Goal: Information Seeking & Learning: Check status

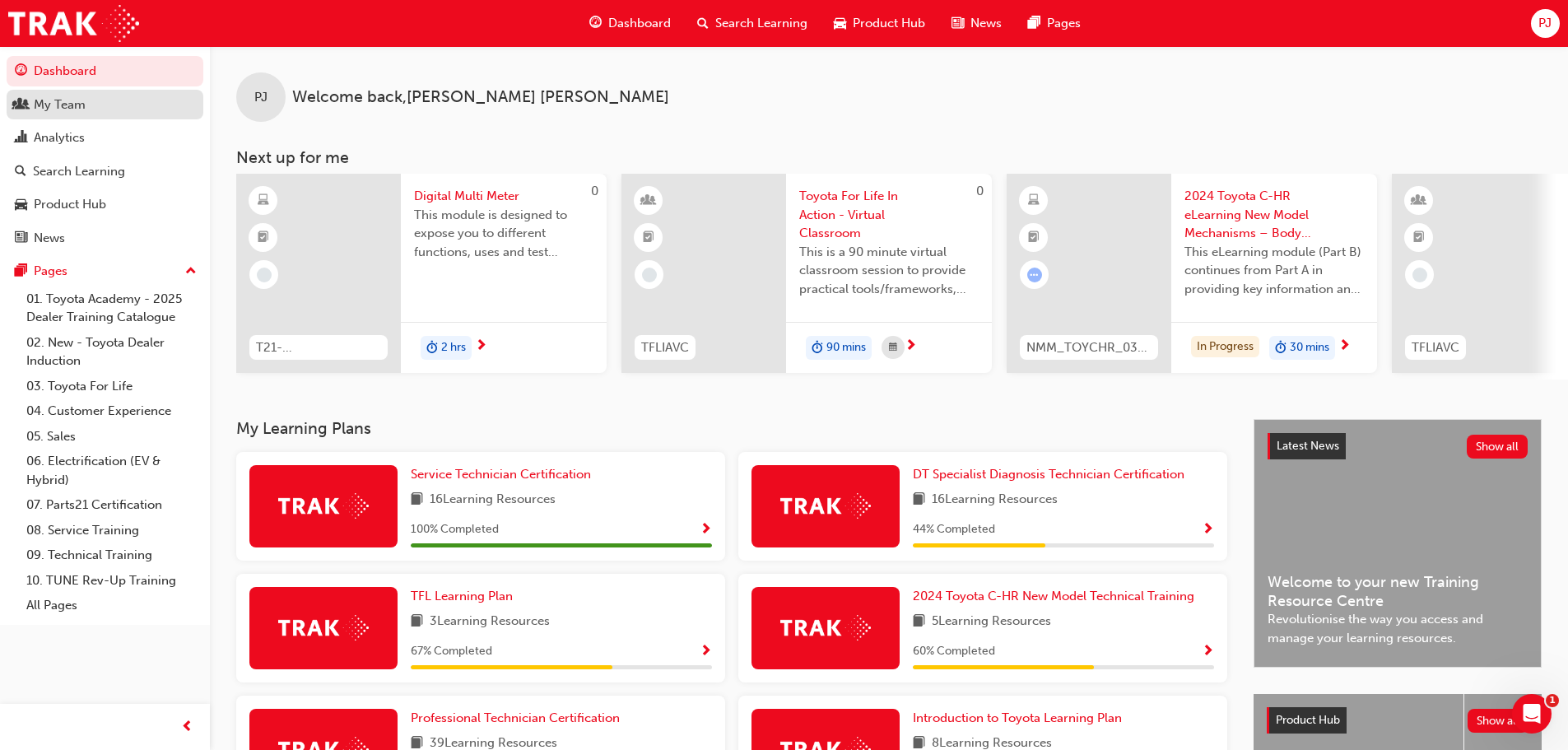
click at [66, 107] on div "My Team" at bounding box center [60, 105] width 51 height 19
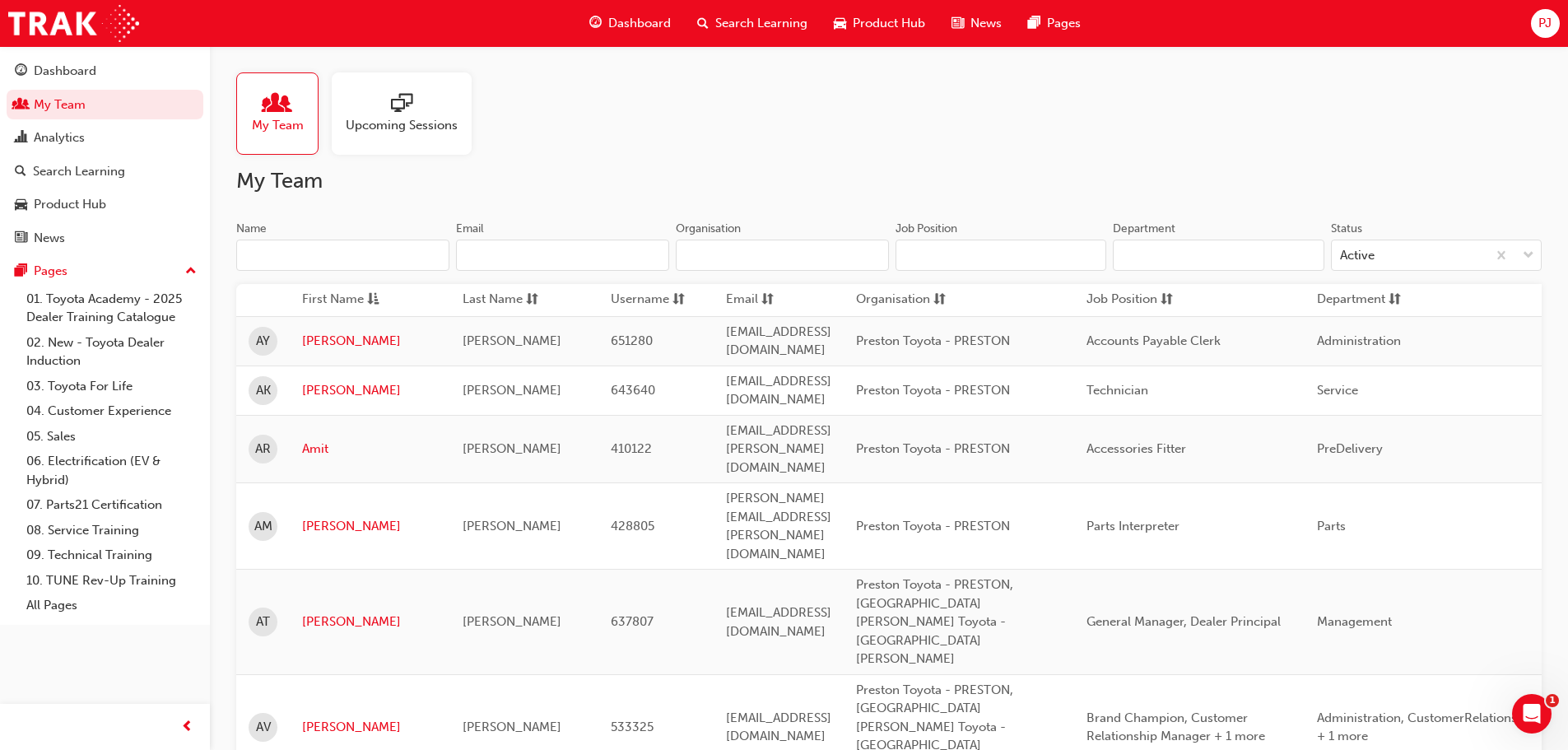
click at [416, 110] on div at bounding box center [402, 104] width 112 height 23
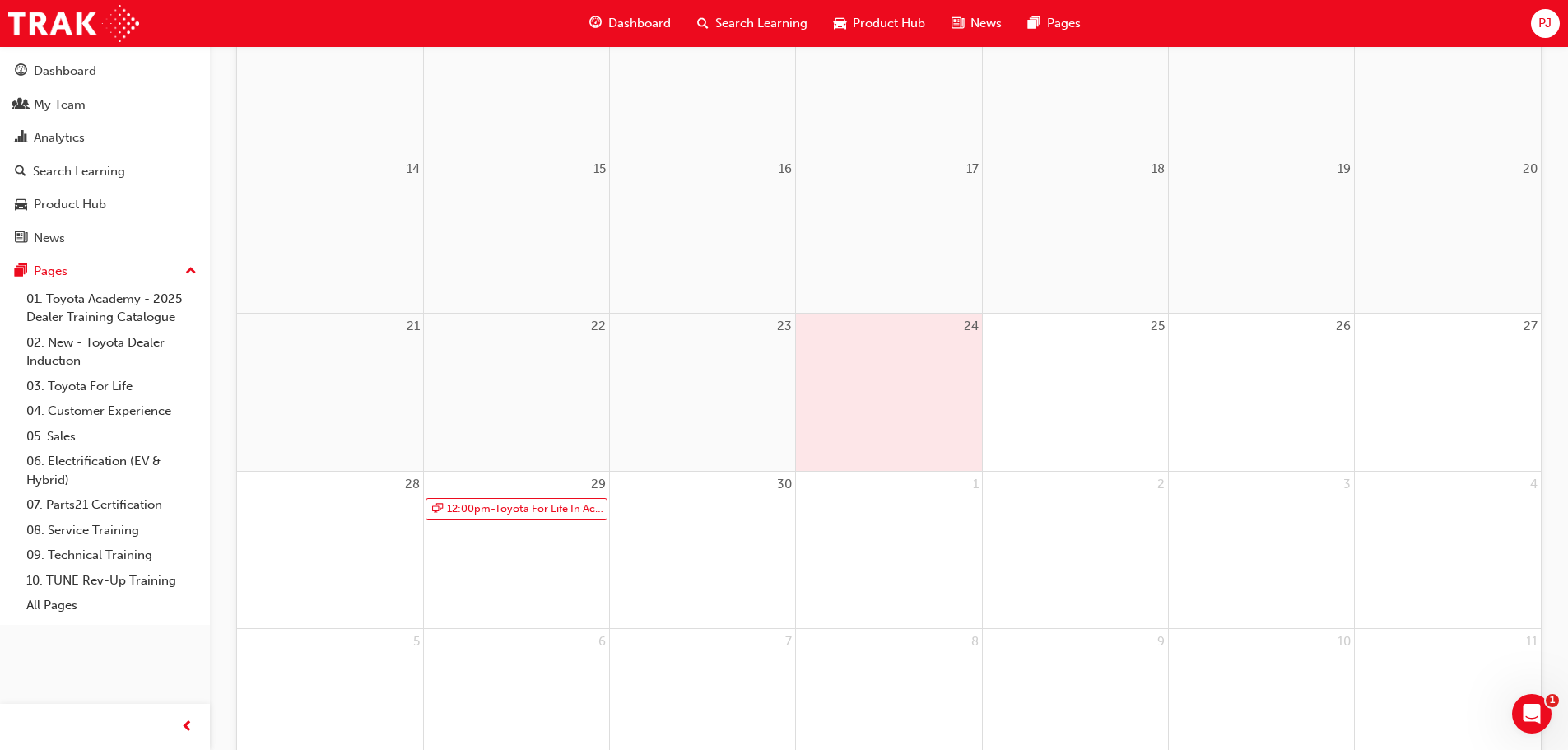
scroll to position [494, 0]
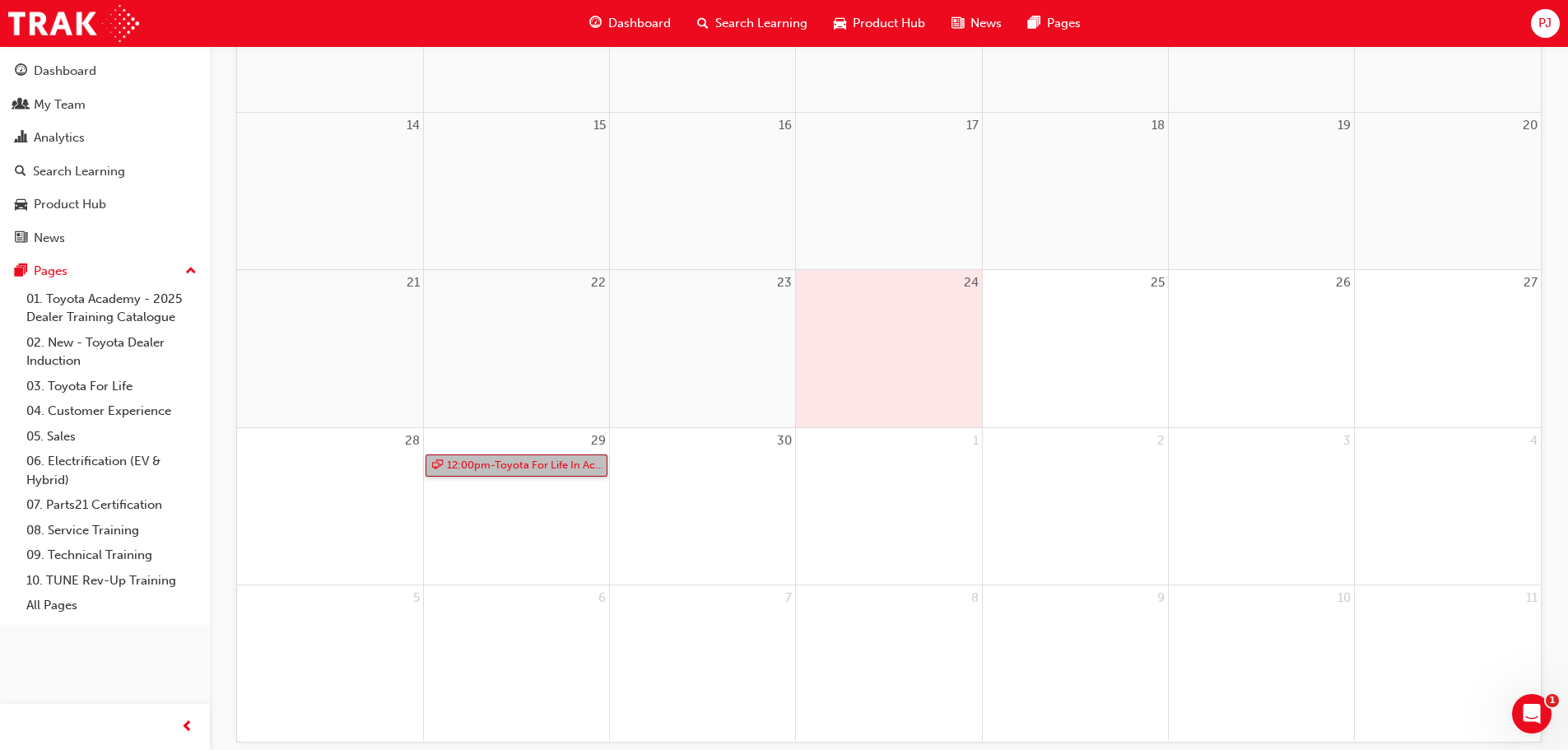
click at [513, 471] on link "12:00pm - Toyota For Life In Action - Virtual Classroom" at bounding box center [517, 465] width 182 height 22
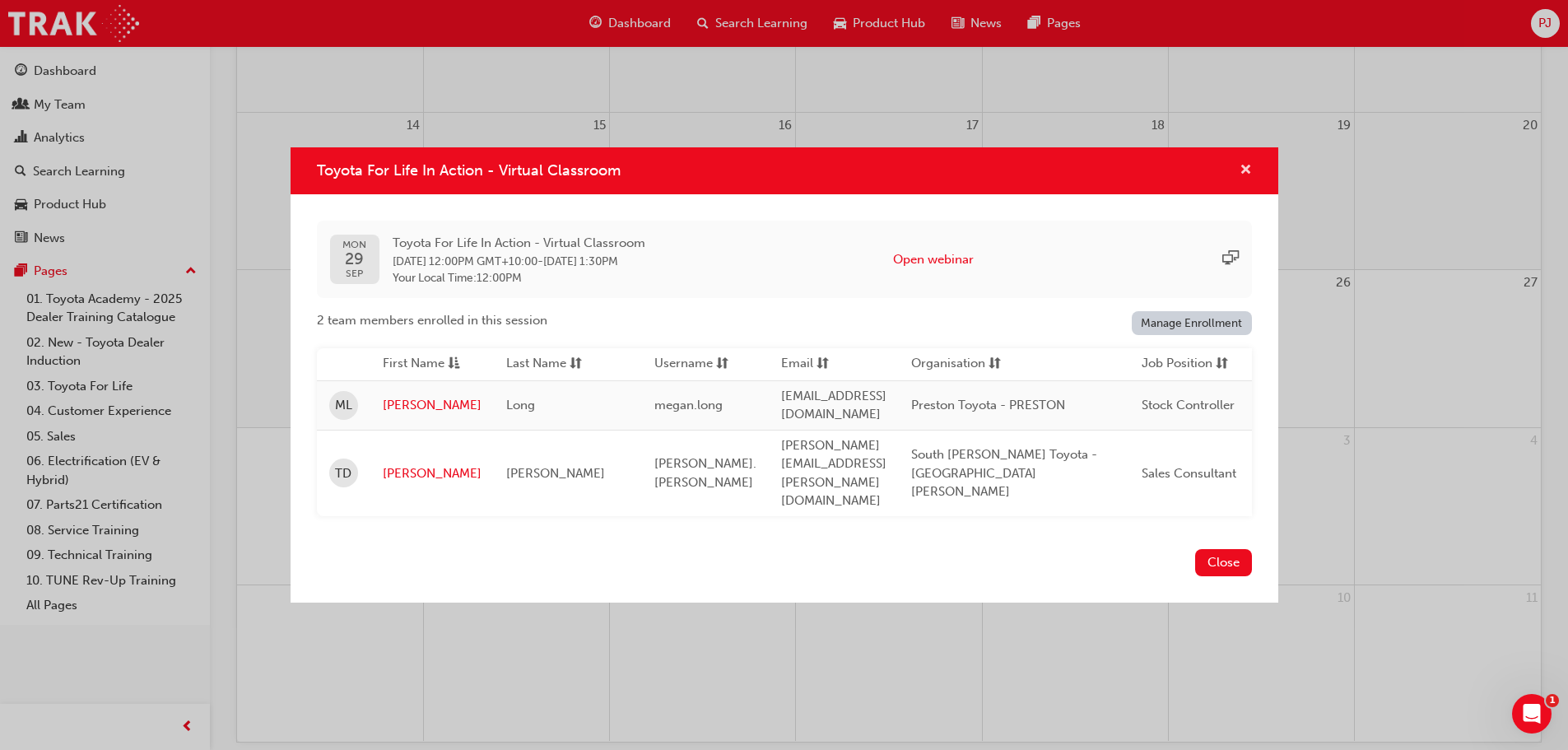
click at [1244, 178] on span "cross-icon" at bounding box center [1245, 171] width 12 height 15
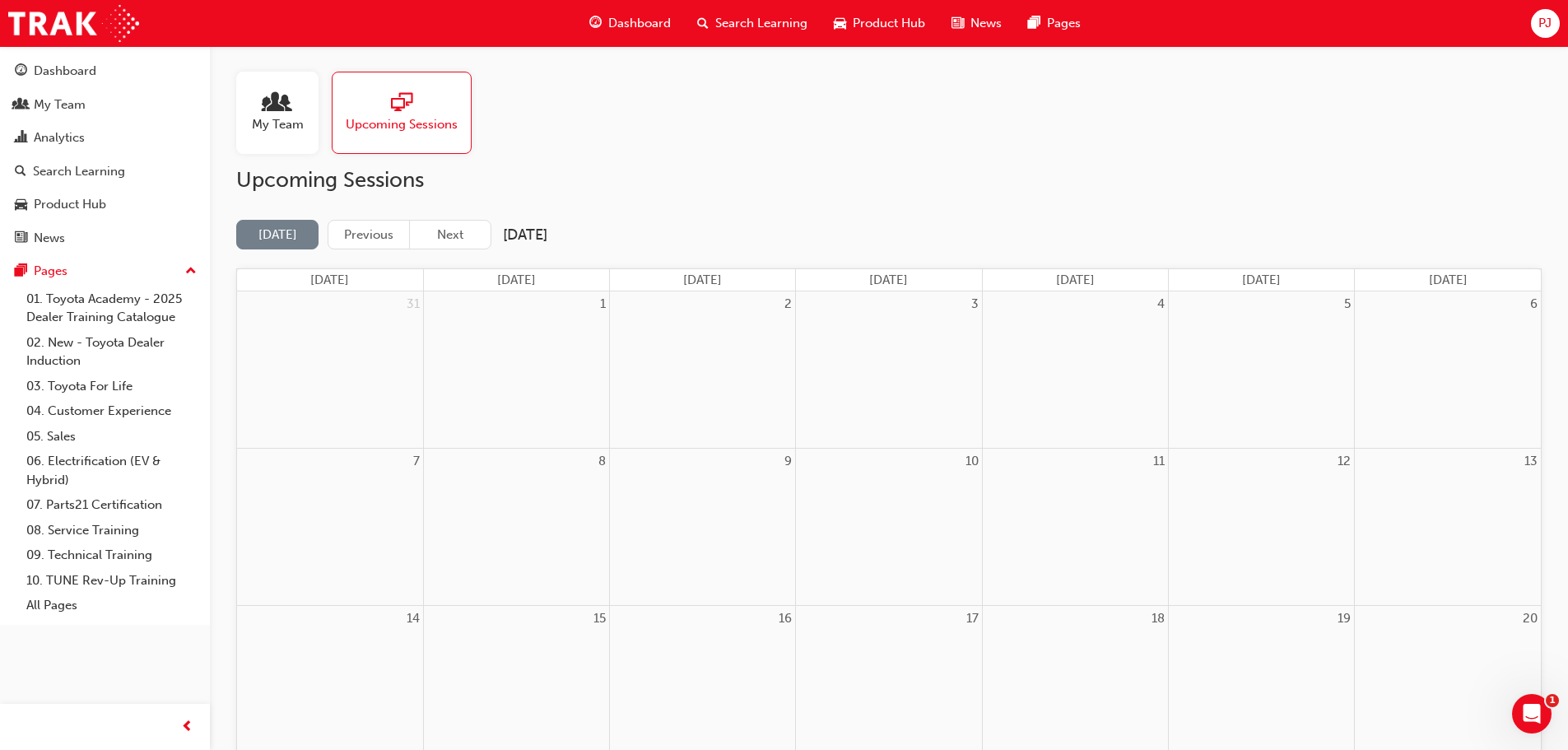
scroll to position [0, 0]
click at [462, 238] on button "Next" at bounding box center [450, 235] width 83 height 30
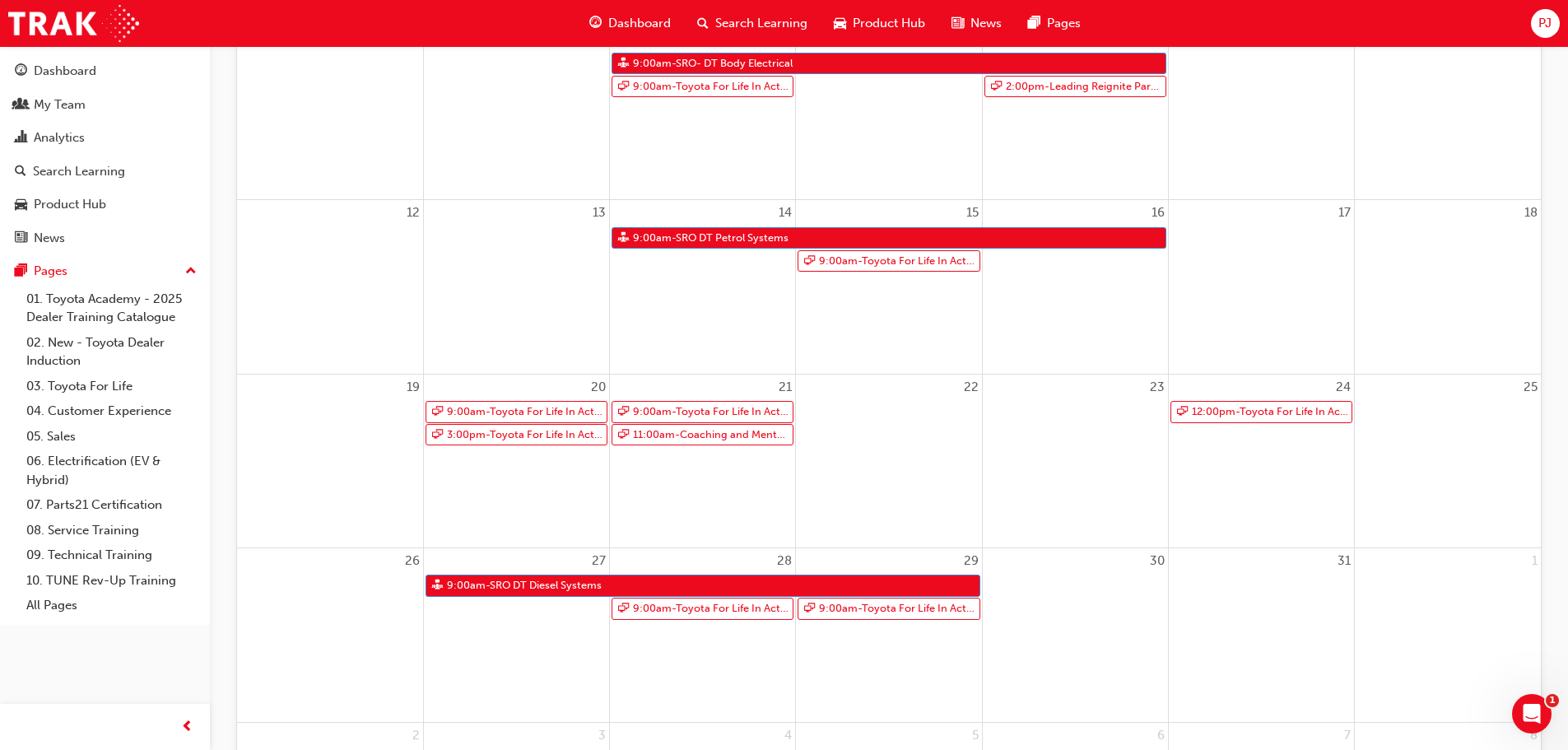
scroll to position [412, 0]
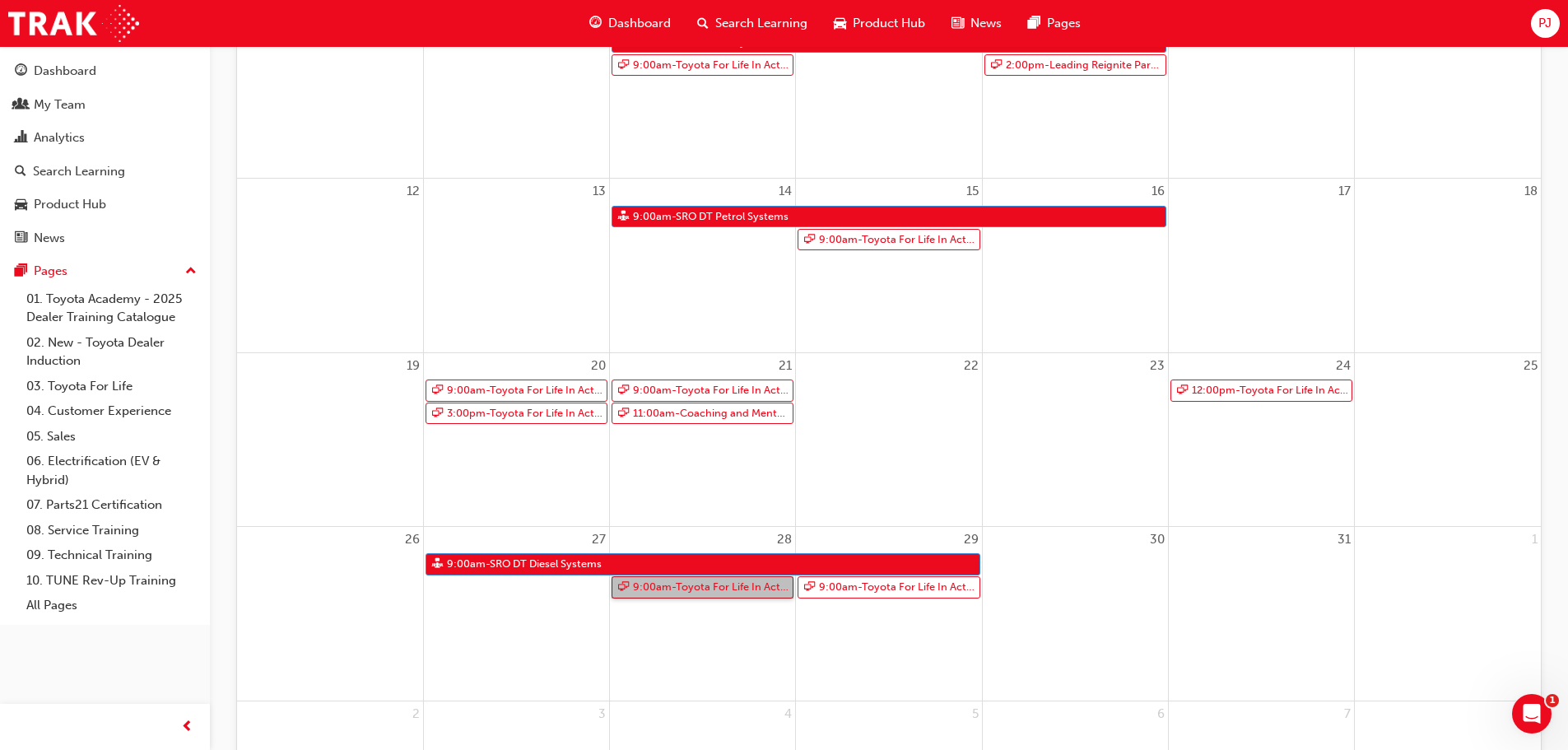
click at [740, 585] on link "9:00am - Toyota For Life In Action - Virtual Classroom" at bounding box center [702, 587] width 182 height 22
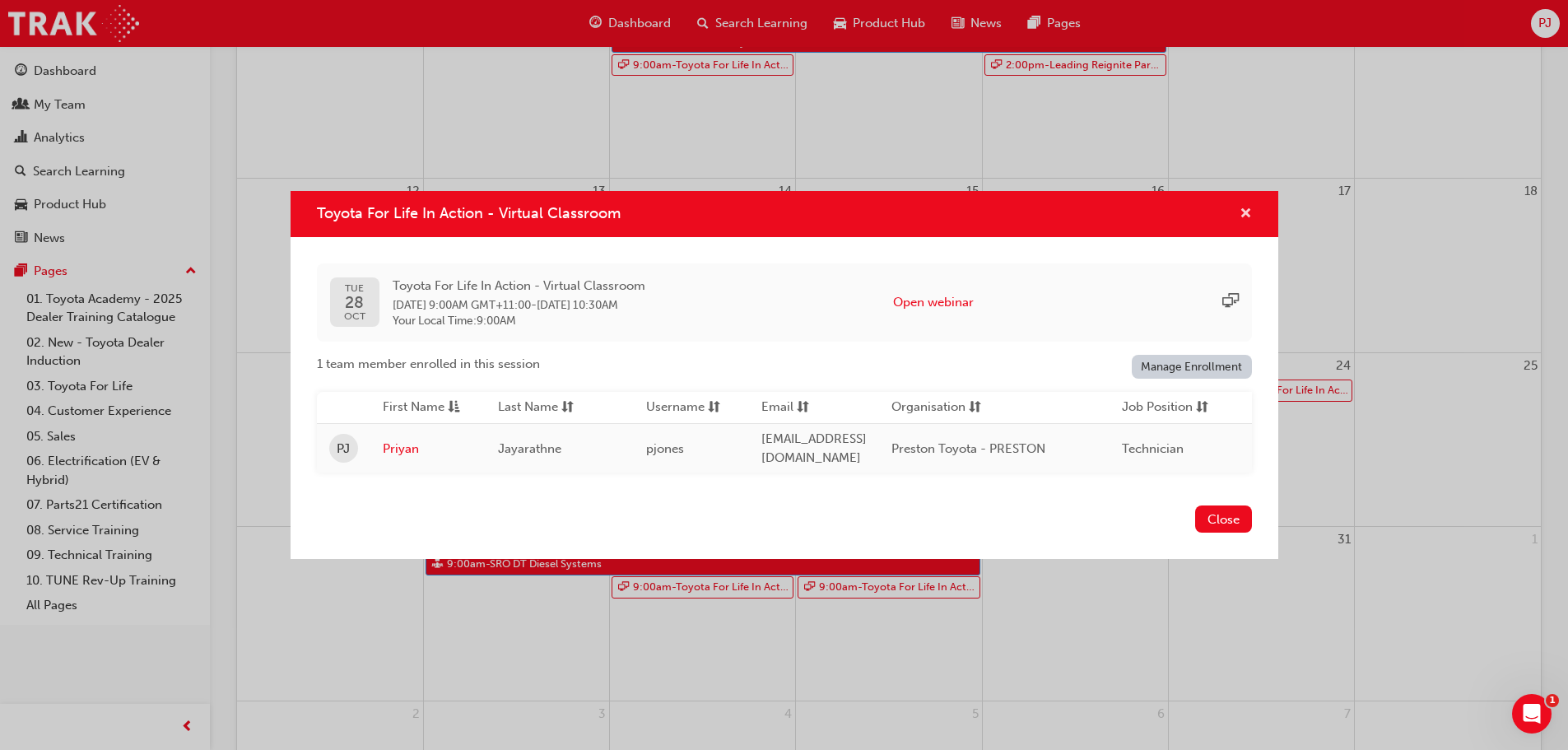
click at [1244, 208] on span "cross-icon" at bounding box center [1245, 215] width 12 height 15
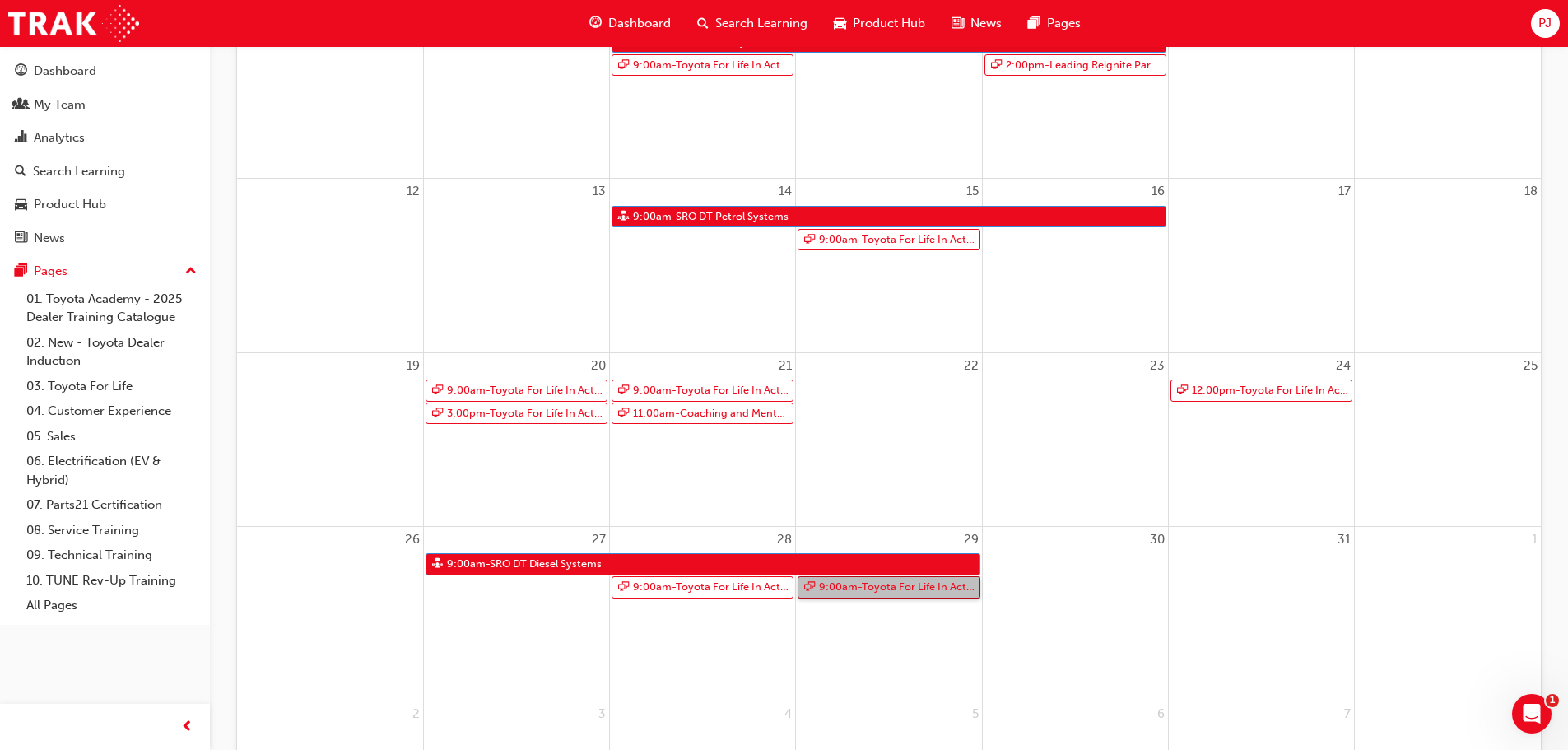
click at [862, 587] on link "9:00am - Toyota For Life In Action - Virtual Classroom" at bounding box center [889, 587] width 182 height 22
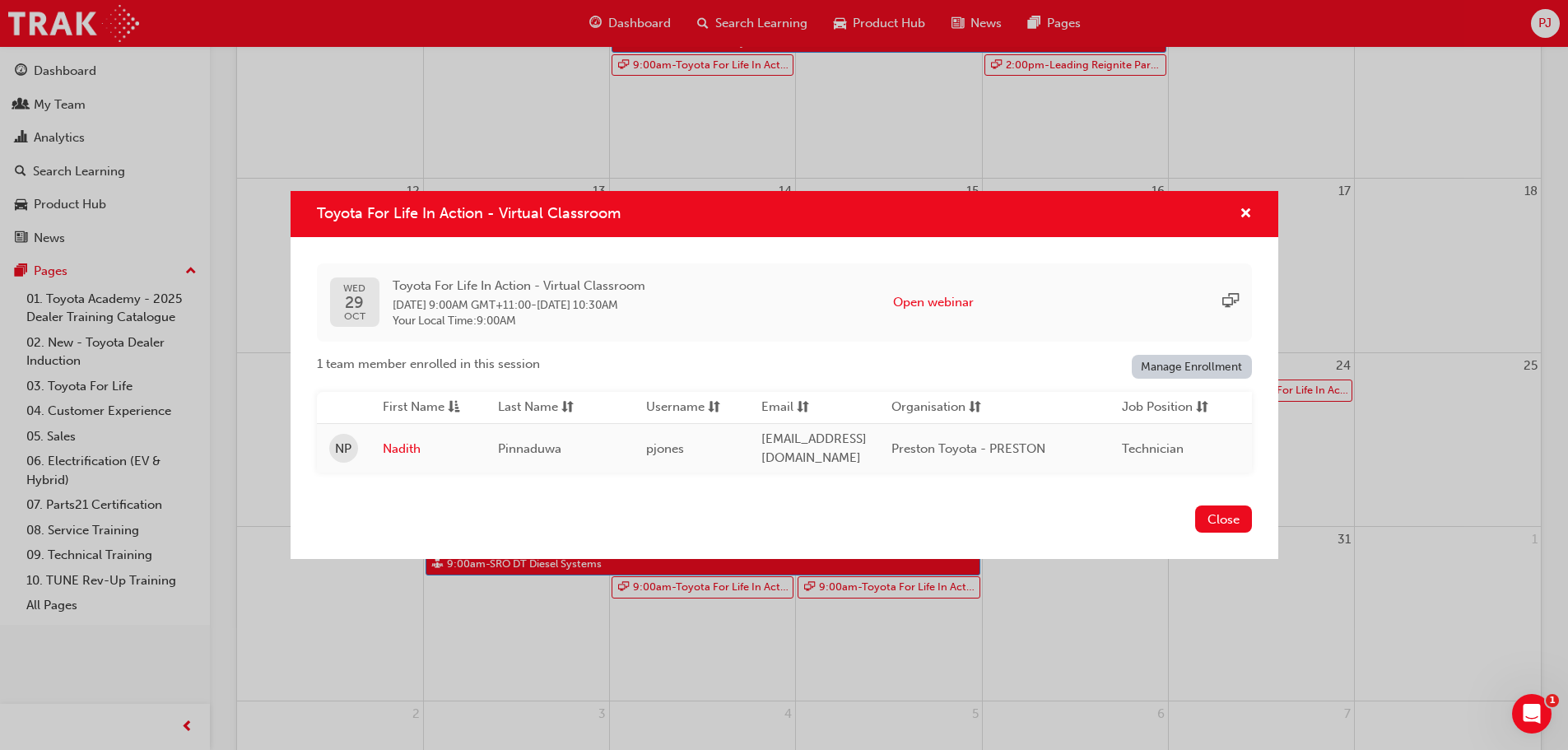
click at [661, 593] on div "Toyota For Life In Action - Virtual Classroom [DATE] Toyota For Life In Action …" at bounding box center [784, 375] width 1568 height 750
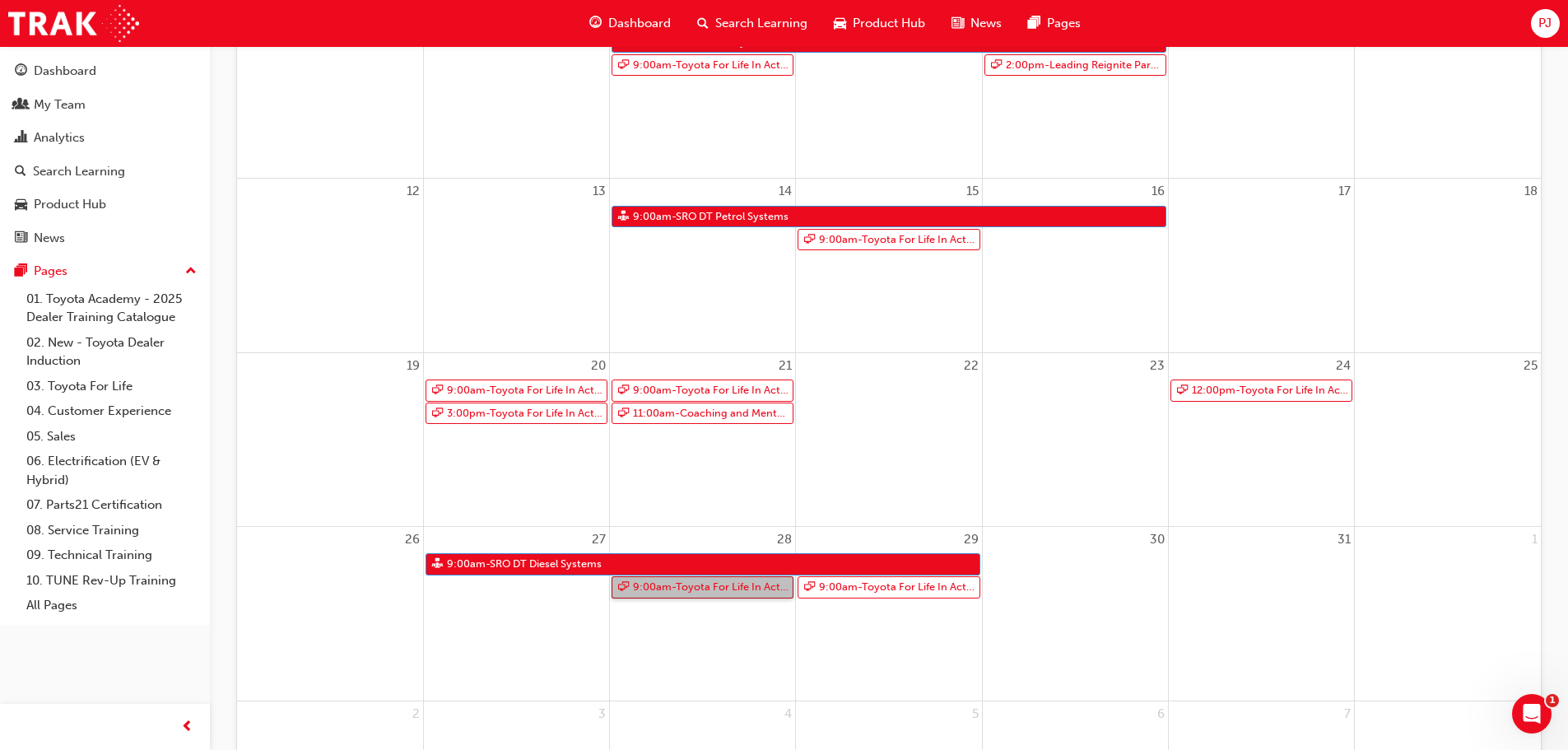
click at [661, 593] on link "9:00am - Toyota For Life In Action - Virtual Classroom" at bounding box center [702, 587] width 182 height 22
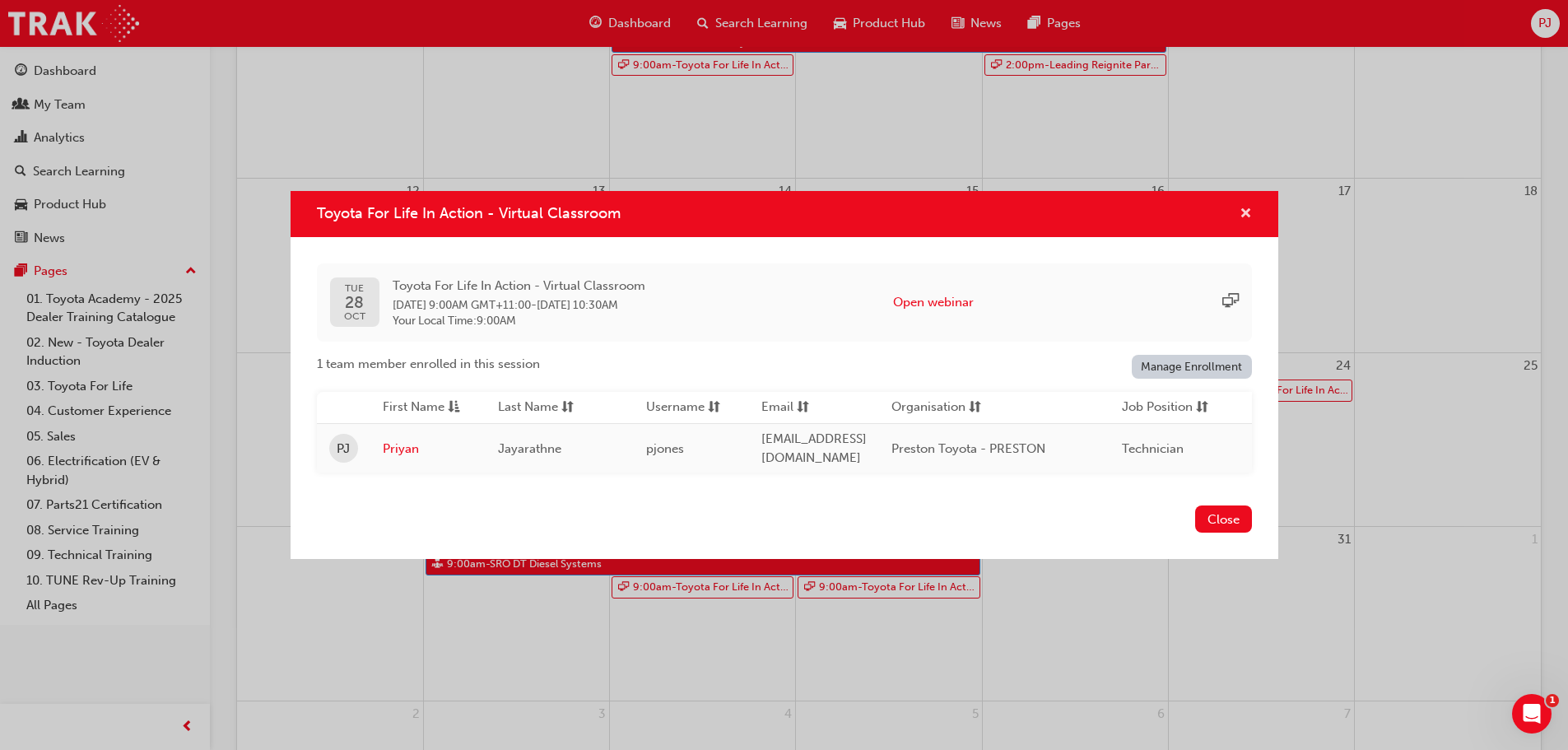
click at [1242, 209] on span "cross-icon" at bounding box center [1245, 215] width 12 height 15
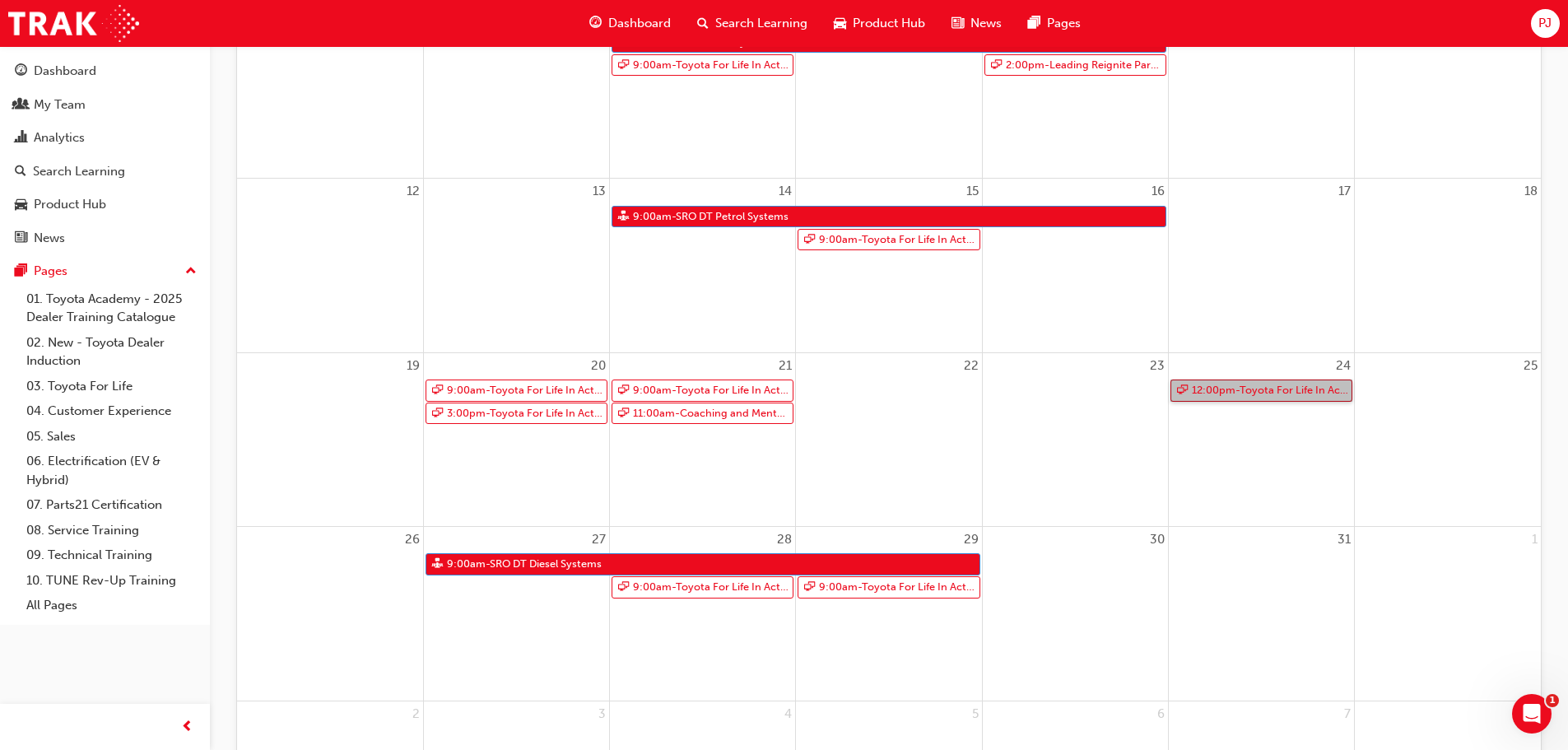
click at [1240, 388] on link "12:00pm - Toyota For Life In Action - Virtual Classroom" at bounding box center [1261, 391] width 182 height 22
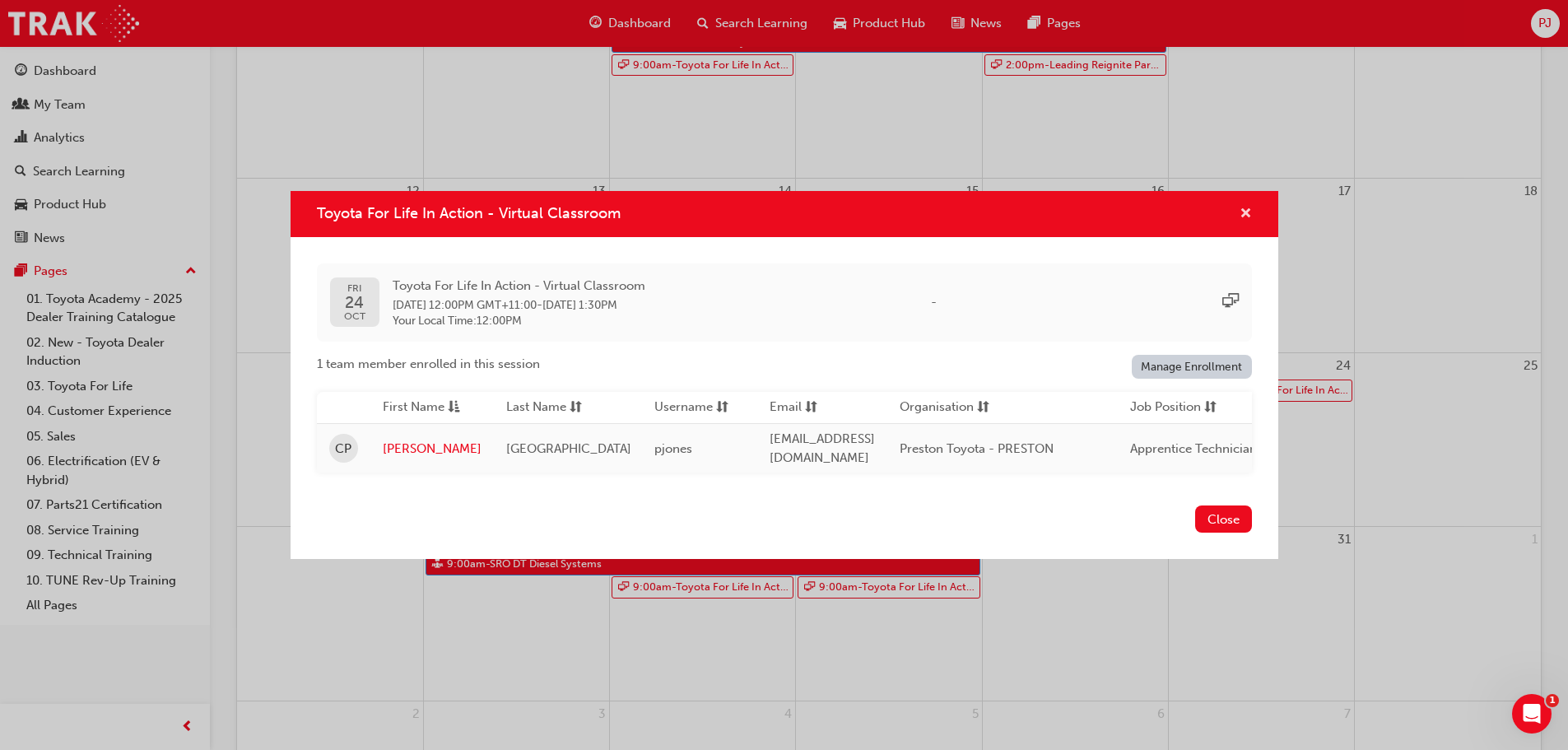
click at [1244, 210] on span "cross-icon" at bounding box center [1245, 215] width 12 height 15
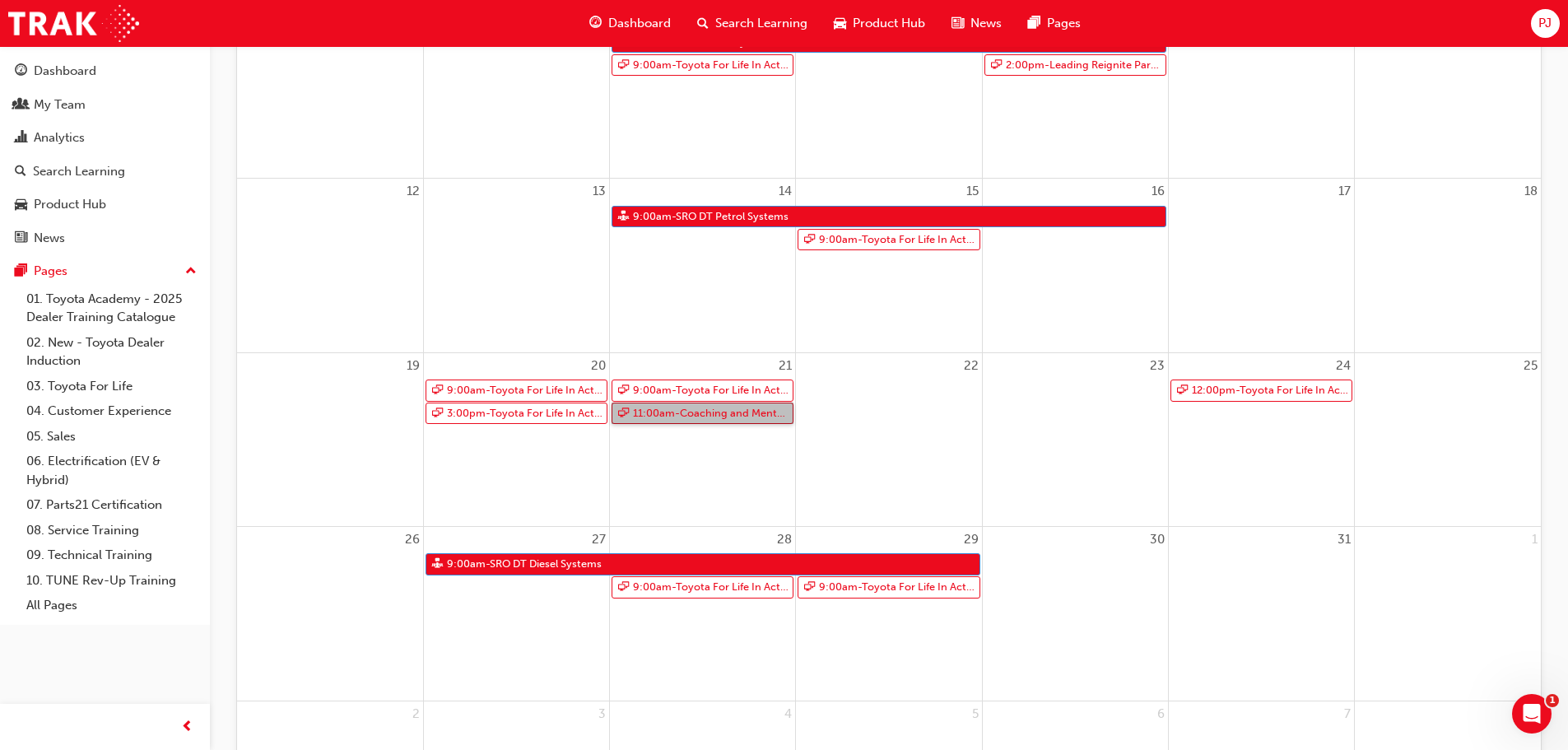
click at [694, 415] on link "11:00am - Coaching and Mentoring" at bounding box center [702, 414] width 182 height 22
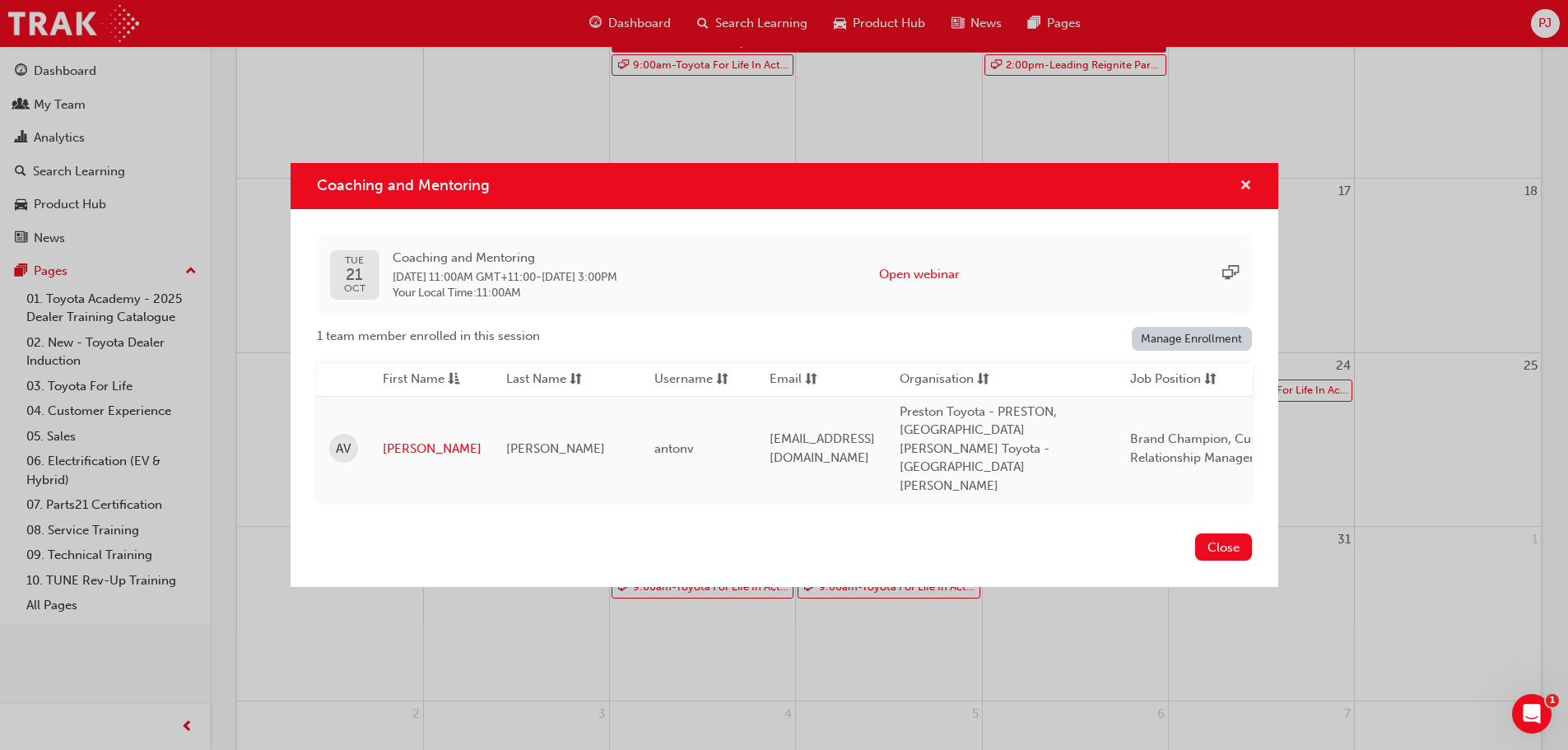
click at [1241, 194] on span "cross-icon" at bounding box center [1245, 187] width 12 height 15
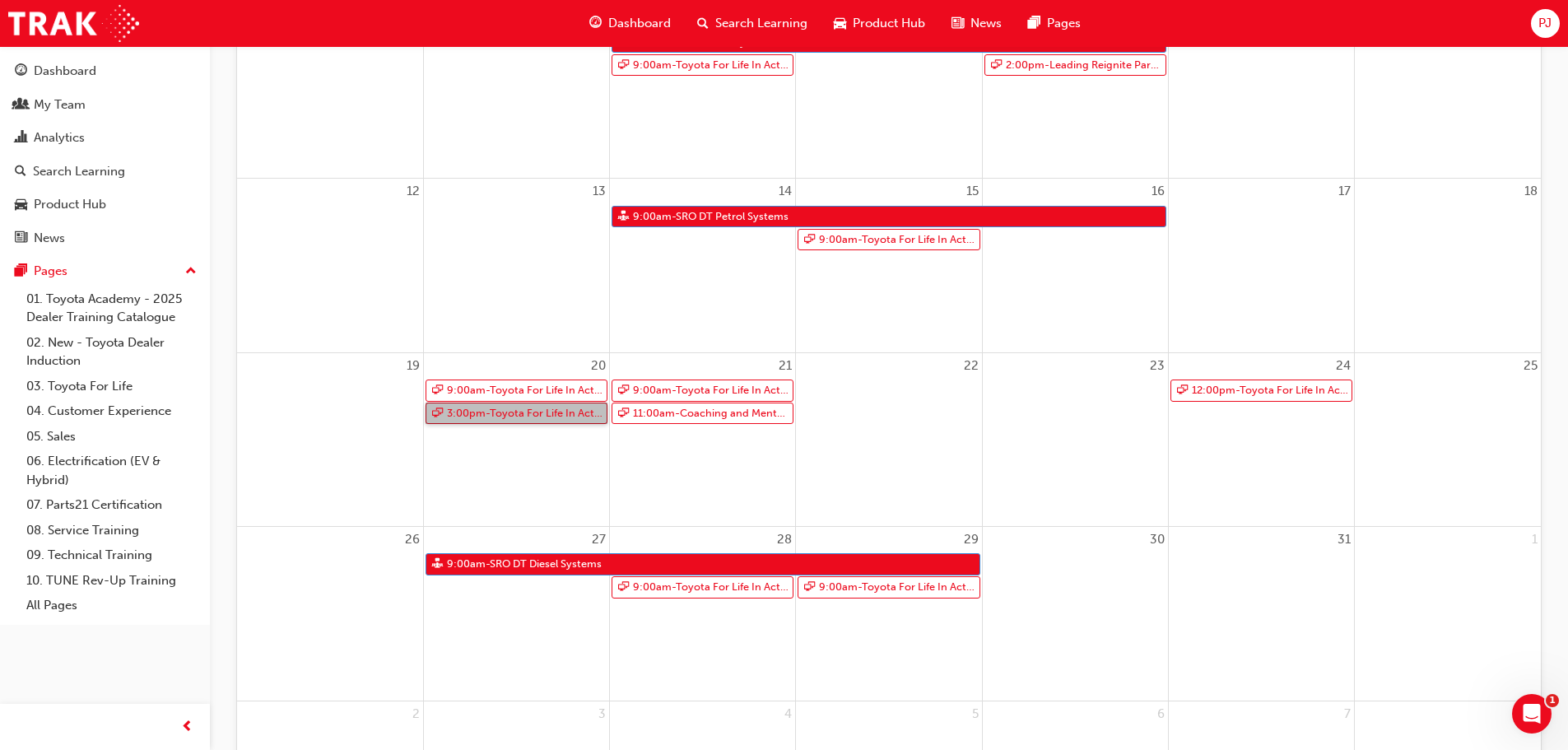
click at [544, 416] on link "3:00pm - Toyota For Life In Action - Virtual Classroom" at bounding box center [517, 414] width 182 height 22
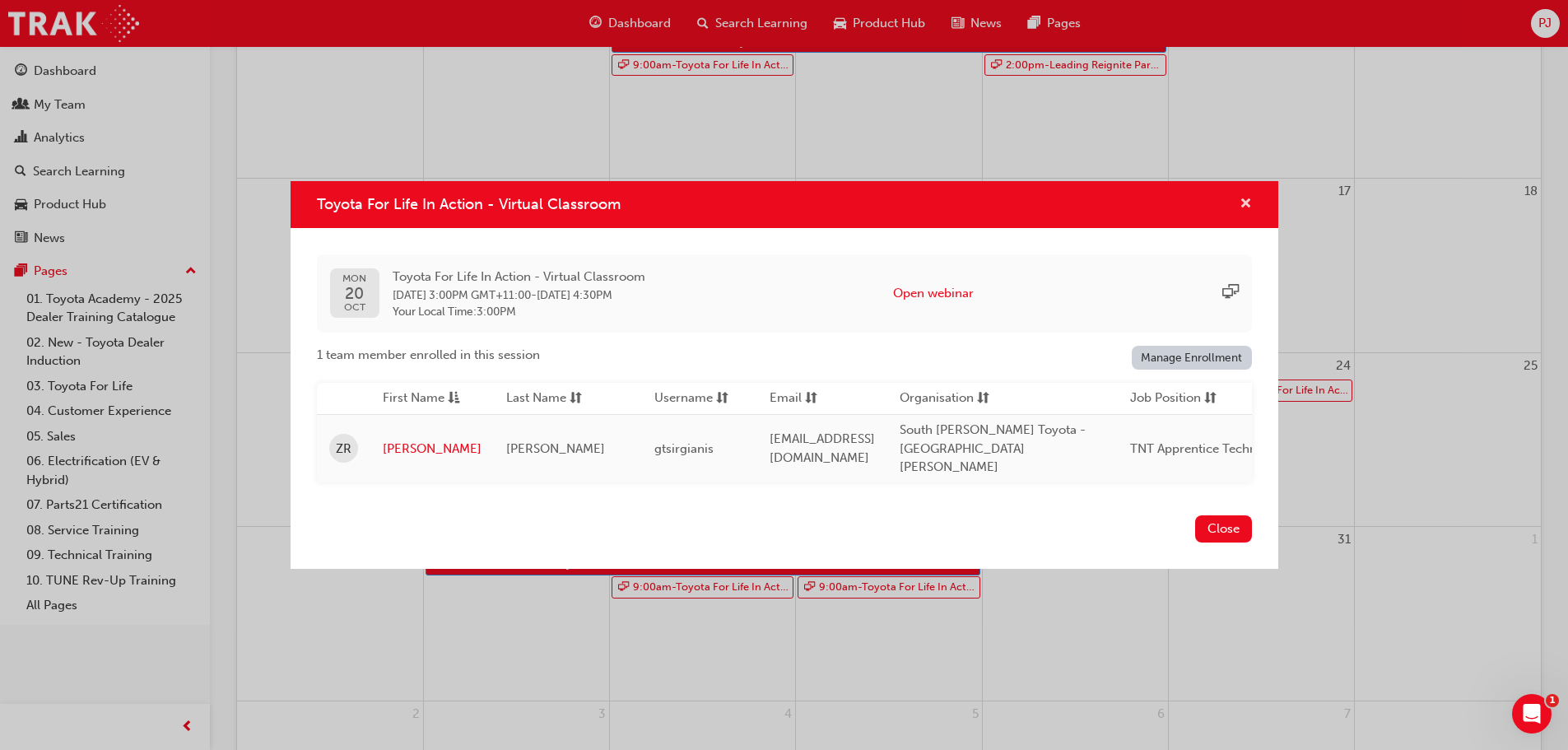
click at [1251, 202] on span "cross-icon" at bounding box center [1245, 205] width 12 height 15
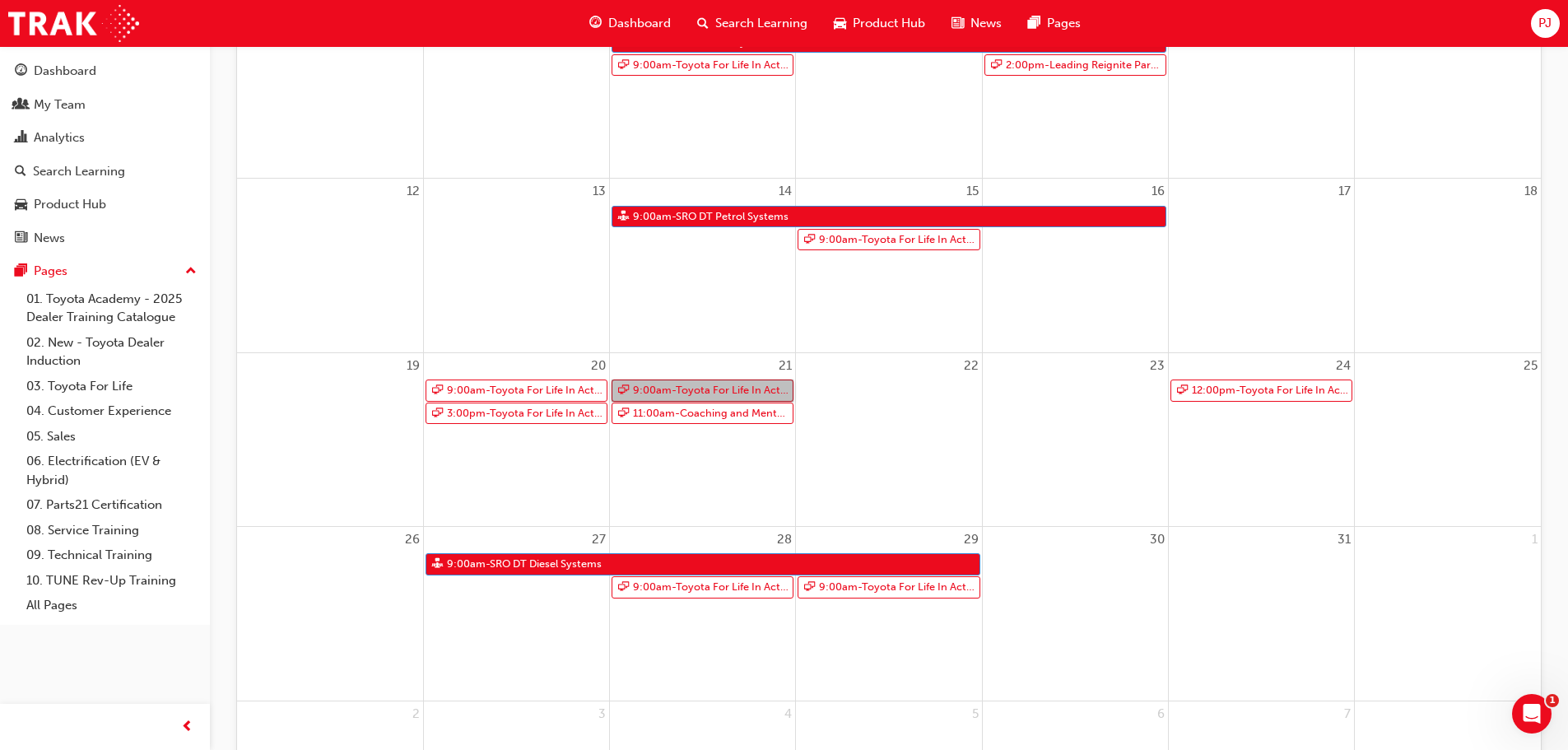
click at [730, 390] on link "9:00am - Toyota For Life In Action - Virtual Classroom" at bounding box center [702, 391] width 182 height 22
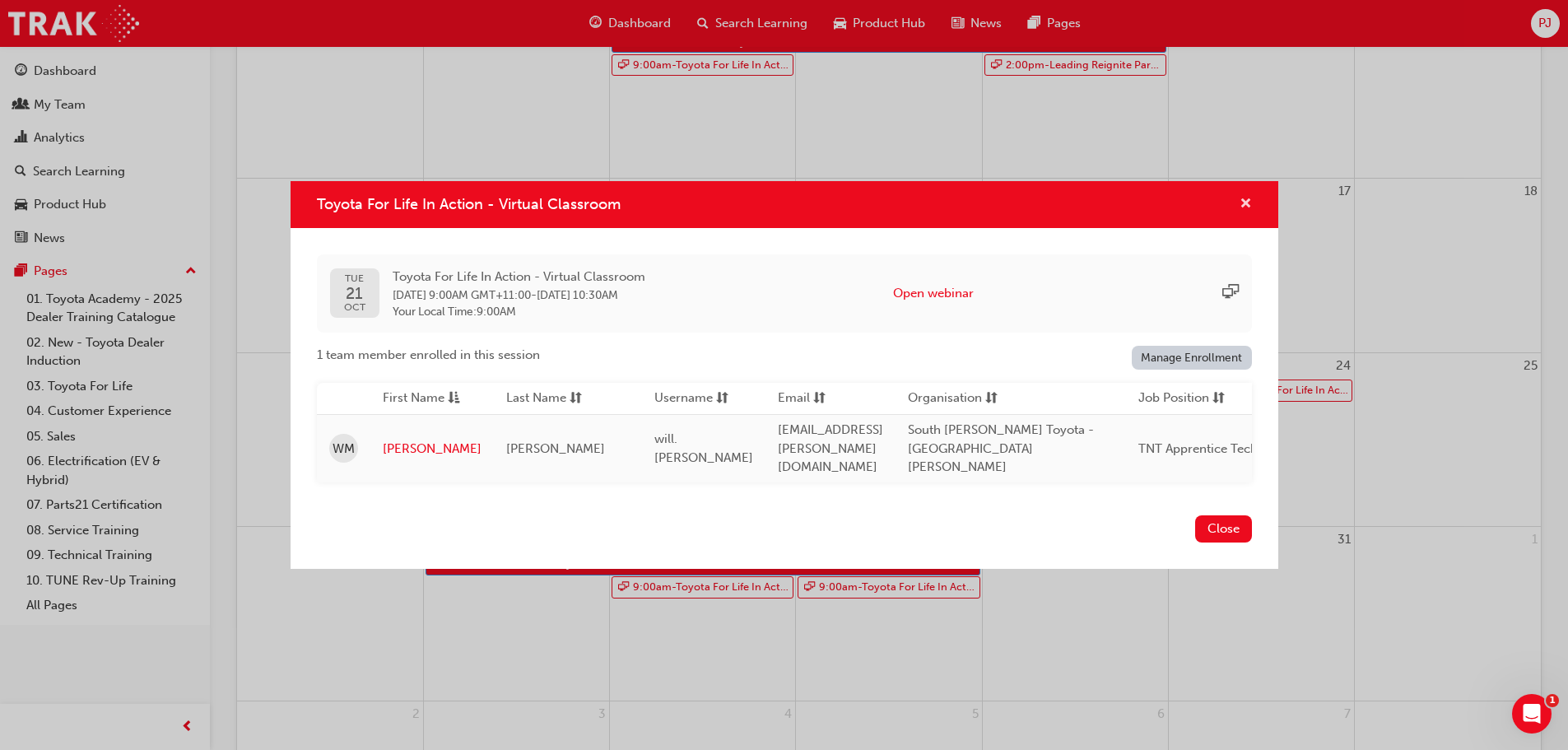
click at [1242, 201] on span "cross-icon" at bounding box center [1245, 205] width 12 height 15
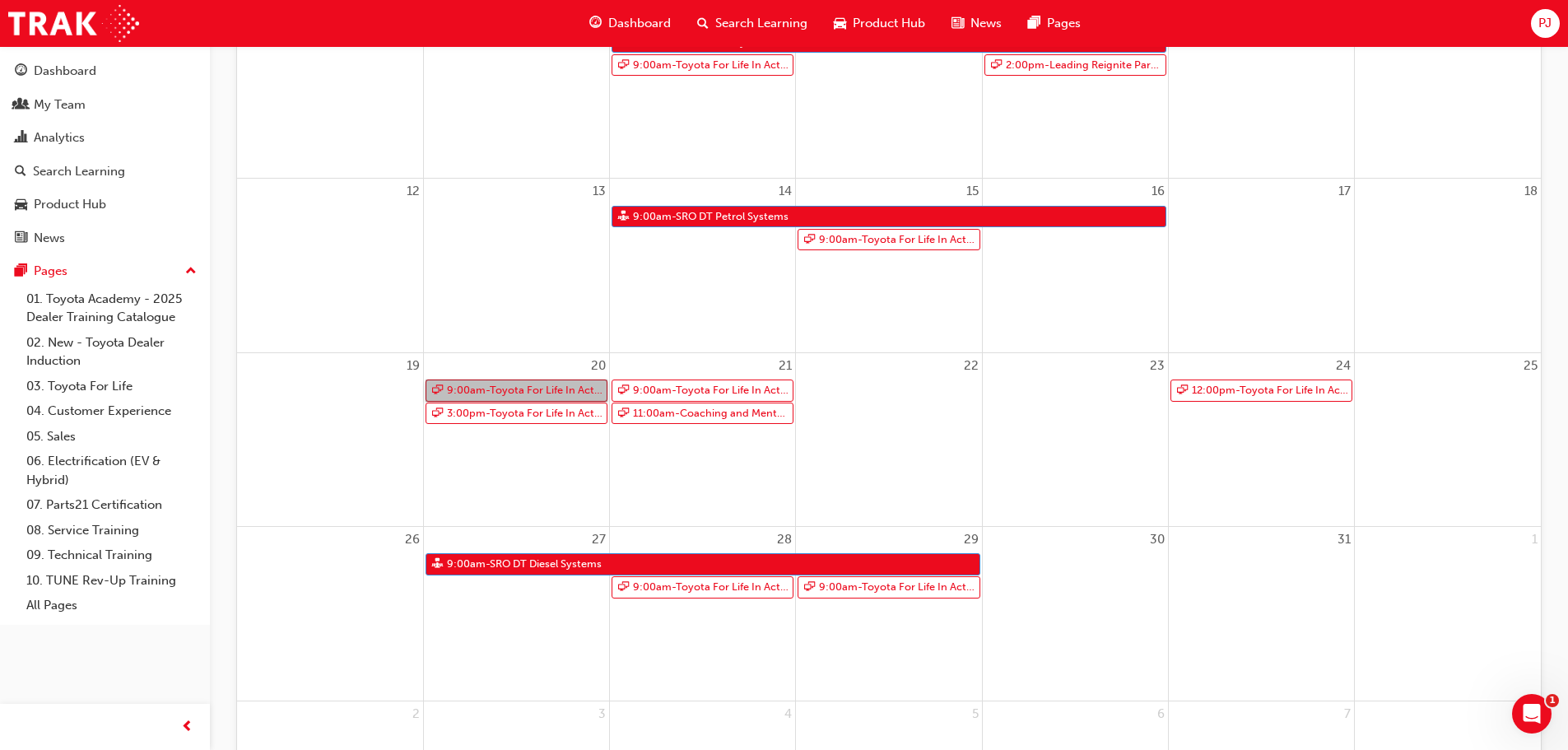
click at [499, 389] on link "9:00am - Toyota For Life In Action - Virtual Classroom" at bounding box center [517, 391] width 182 height 22
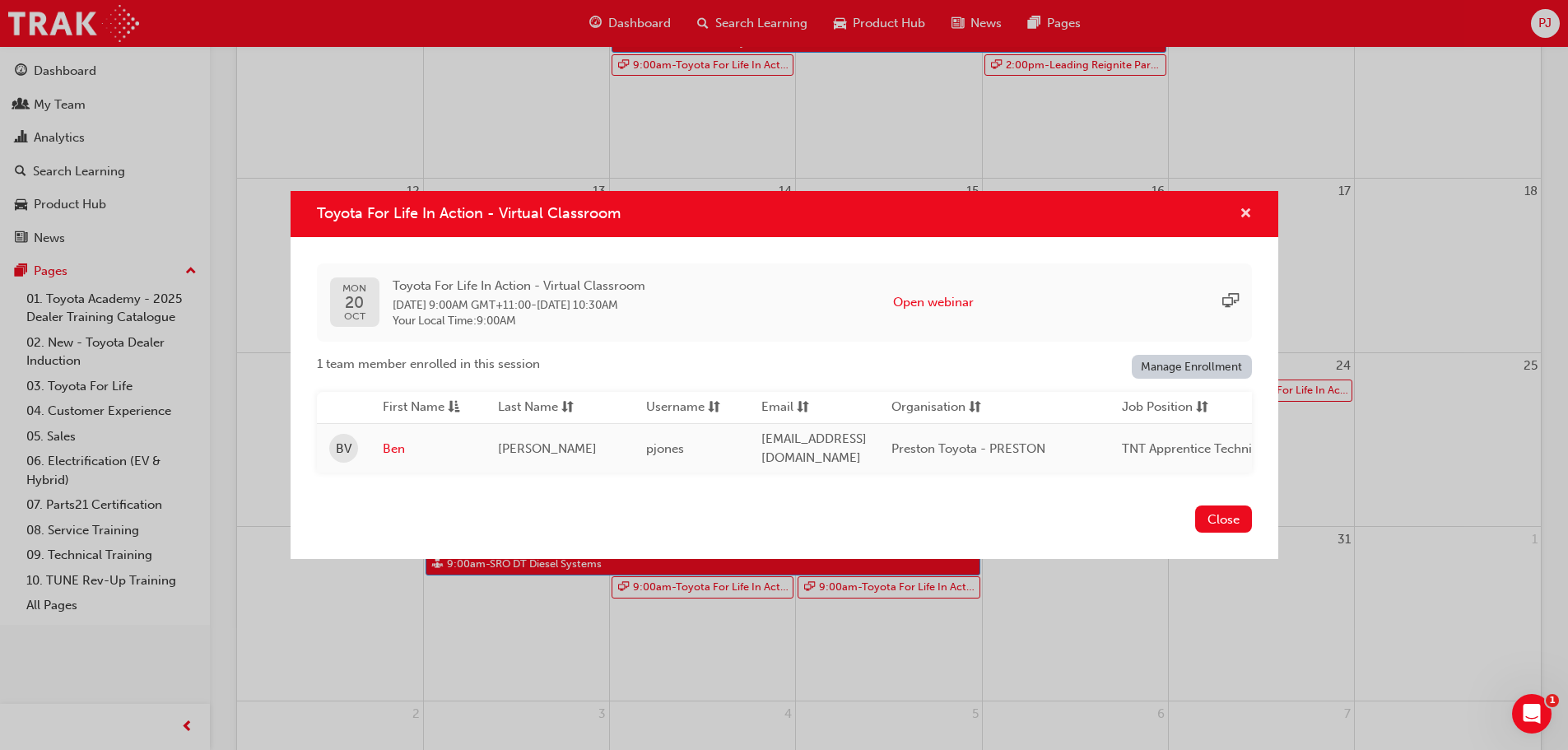
click at [1244, 208] on span "cross-icon" at bounding box center [1245, 215] width 12 height 15
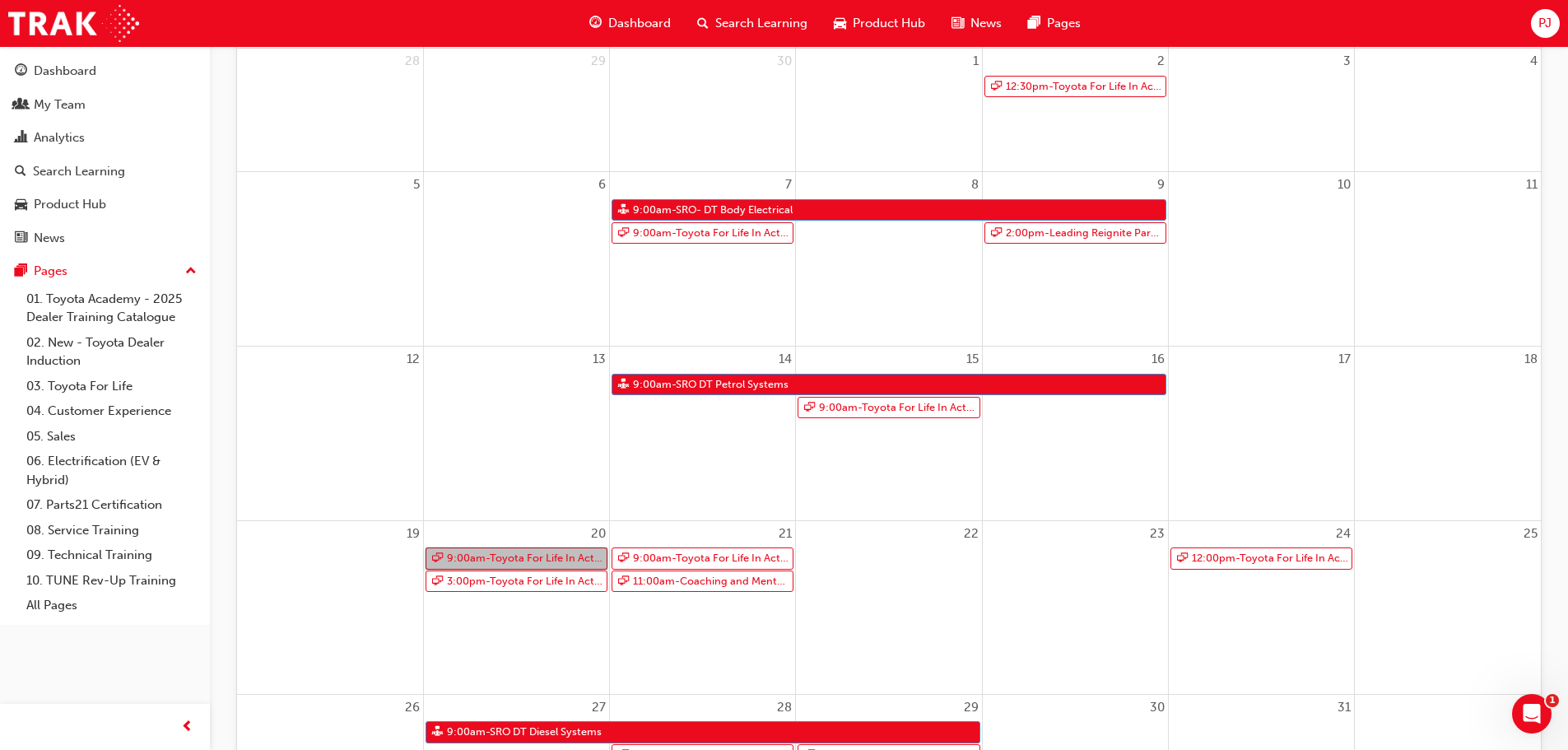
scroll to position [0, 0]
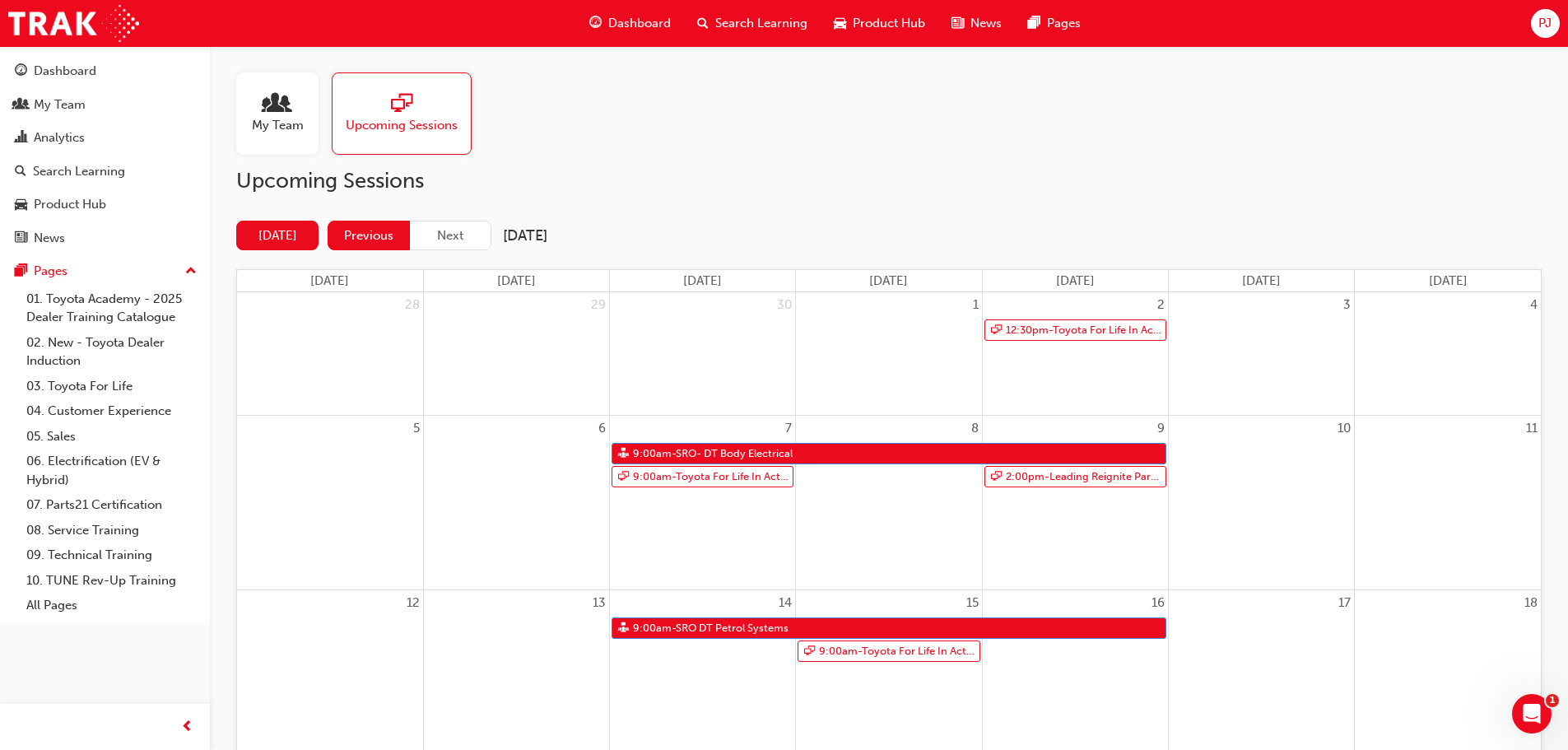
click at [366, 231] on button "Previous" at bounding box center [369, 235] width 83 height 30
